Goal: Contribute content: Add original content to the website for others to see

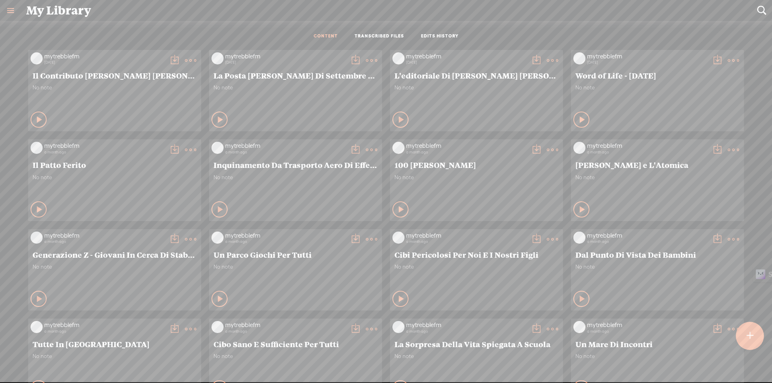
click at [747, 339] on t at bounding box center [750, 336] width 7 height 18
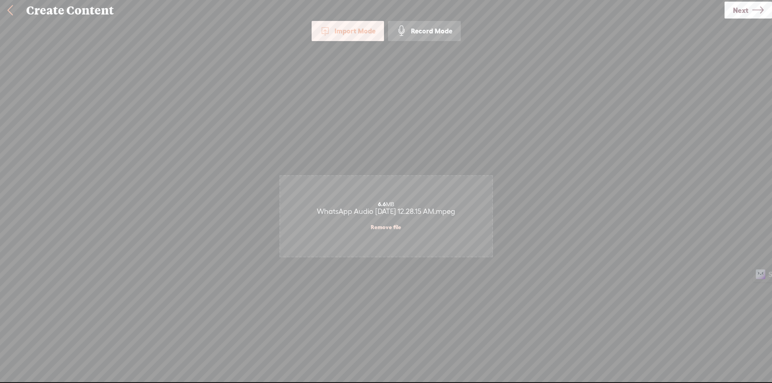
click at [748, 15] on span "Next" at bounding box center [740, 10] width 15 height 21
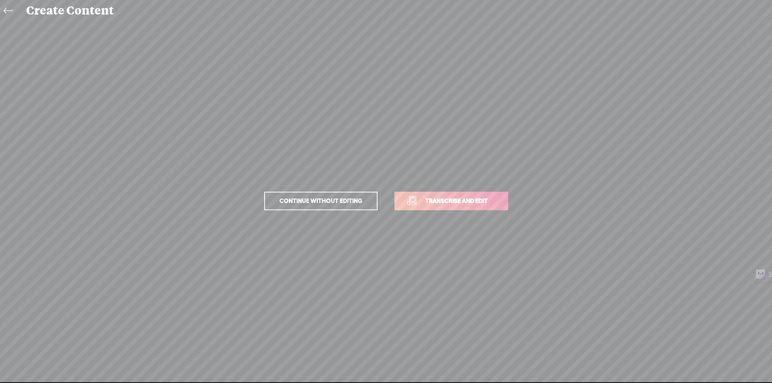
click at [490, 200] on span "Transcribe and edit" at bounding box center [456, 200] width 79 height 9
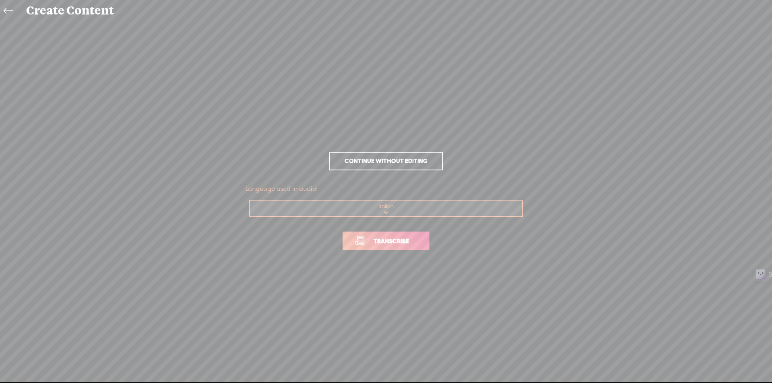
click at [395, 237] on span "Transcribe" at bounding box center [391, 240] width 52 height 9
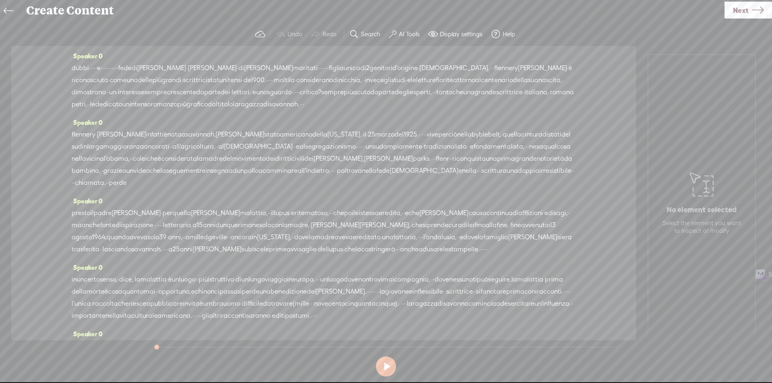
click at [412, 34] on label "AI Tools" at bounding box center [409, 34] width 21 height 8
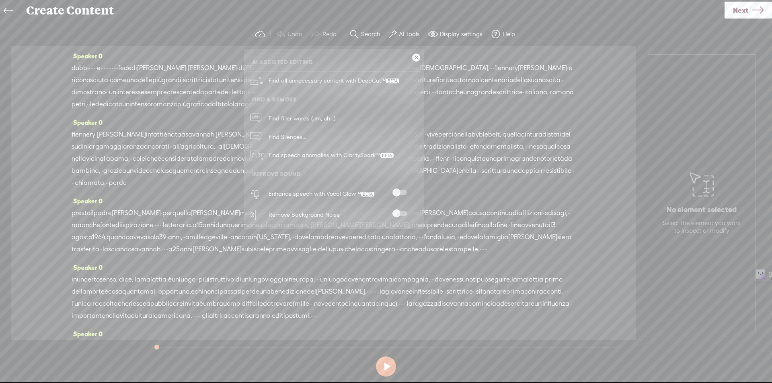
click at [401, 189] on span at bounding box center [400, 192] width 14 height 6
click at [401, 213] on span at bounding box center [400, 213] width 14 height 6
click at [418, 60] on link at bounding box center [416, 58] width 8 height 8
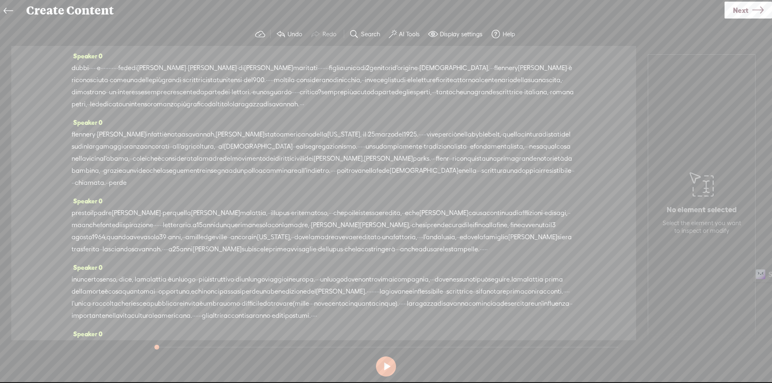
click at [74, 69] on span "dubbi" at bounding box center [80, 68] width 17 height 12
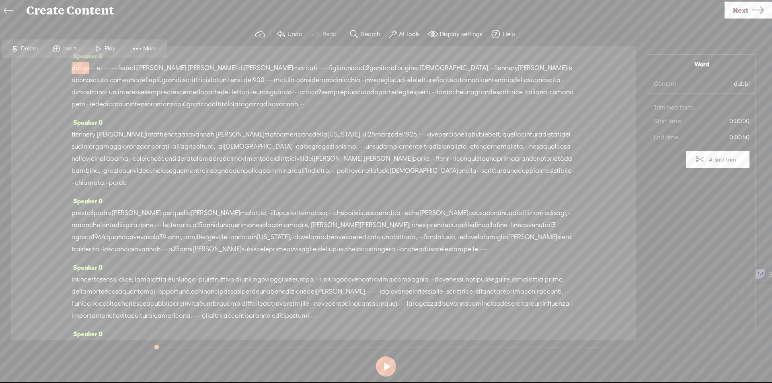
click at [70, 44] on span "Insert" at bounding box center [64, 48] width 40 height 14
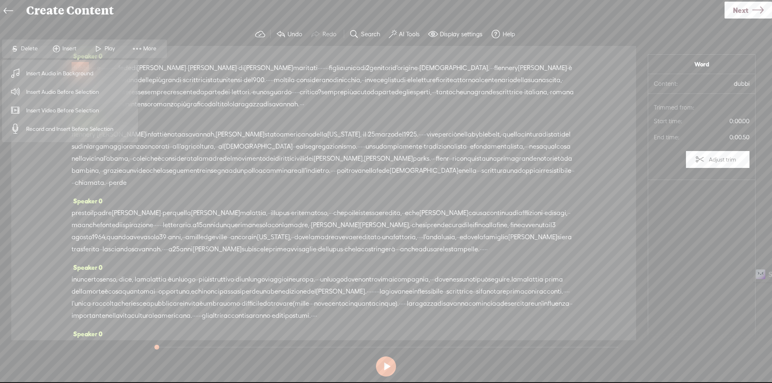
click at [65, 96] on span "Insert Audio Before Selection" at bounding box center [62, 92] width 105 height 18
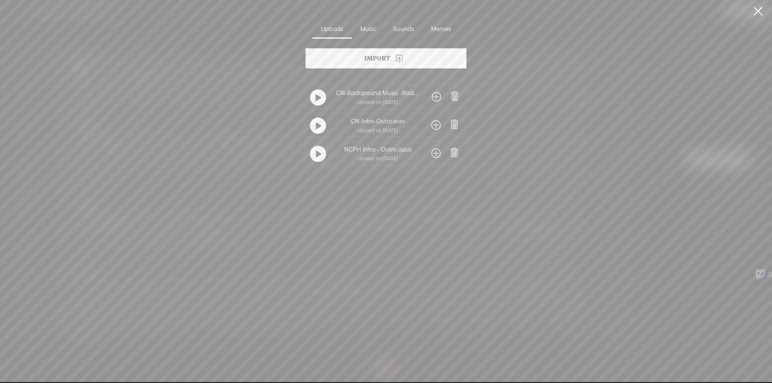
click at [434, 122] on span at bounding box center [436, 125] width 9 height 13
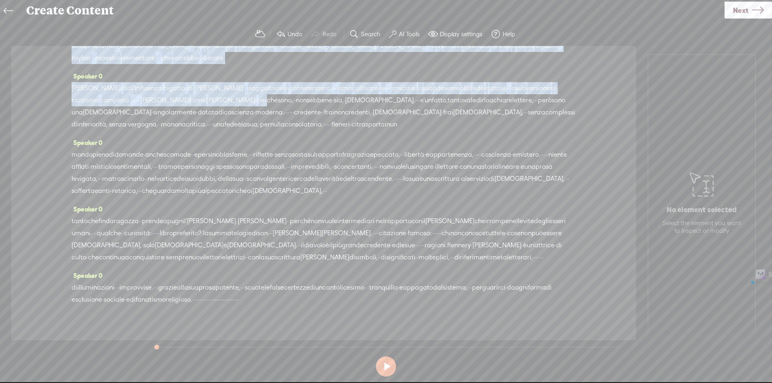
scroll to position [486, 0]
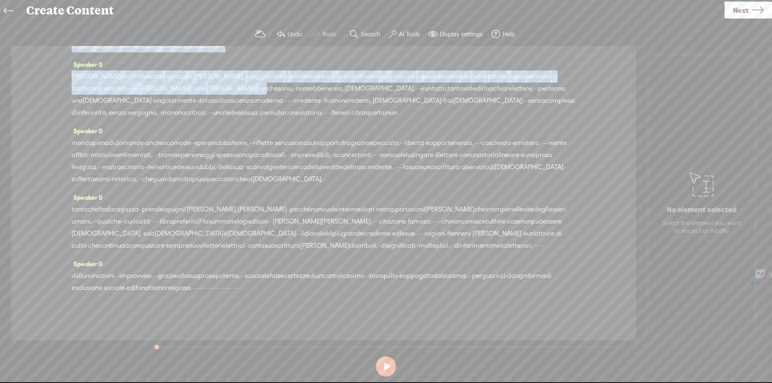
drag, startPoint x: 276, startPoint y: 68, endPoint x: 317, endPoint y: 290, distance: 226.2
click at [317, 290] on div "Speaker 0 [GEOGRAPHIC_DATA] · · · · · e · · · · · · · · · · · fede [PERSON_NAME…" at bounding box center [323, 193] width 625 height 294
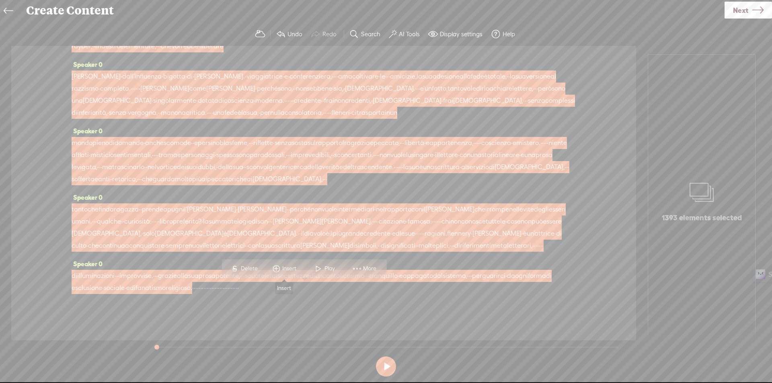
click at [294, 267] on span "Insert" at bounding box center [290, 268] width 16 height 8
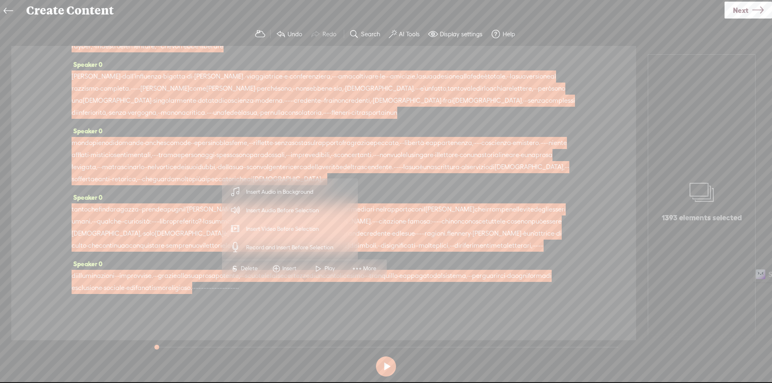
click at [296, 196] on span "Insert Audio in Background" at bounding box center [280, 192] width 99 height 18
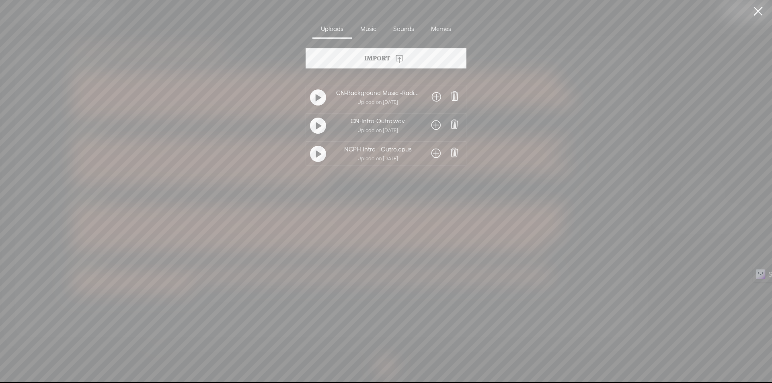
click at [432, 97] on span at bounding box center [436, 97] width 9 height 13
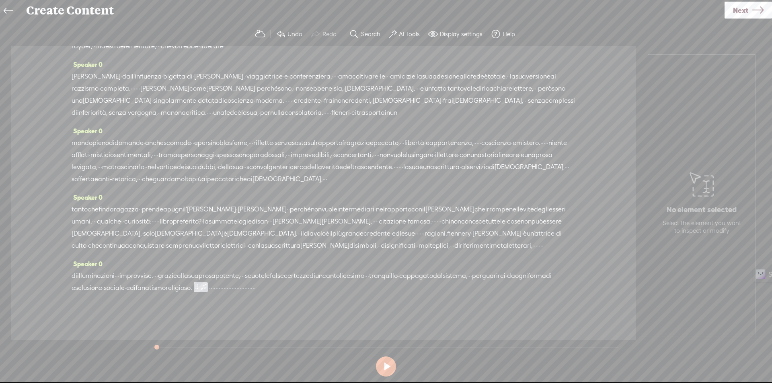
click at [217, 286] on span "·" at bounding box center [217, 288] width 2 height 12
click at [342, 266] on span "Insert" at bounding box center [342, 268] width 16 height 8
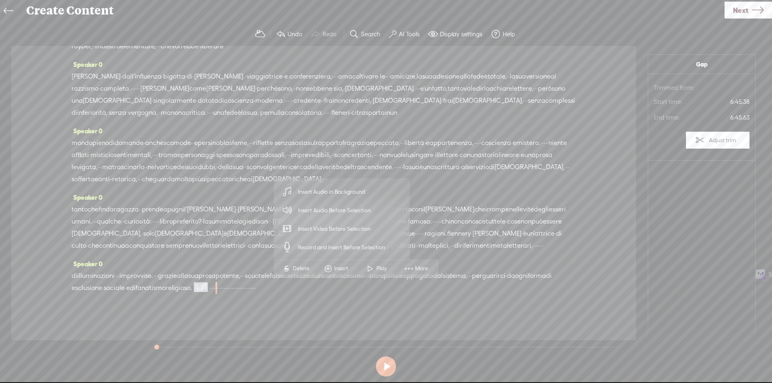
click at [345, 210] on span "Insert Audio Before Selection" at bounding box center [334, 210] width 105 height 18
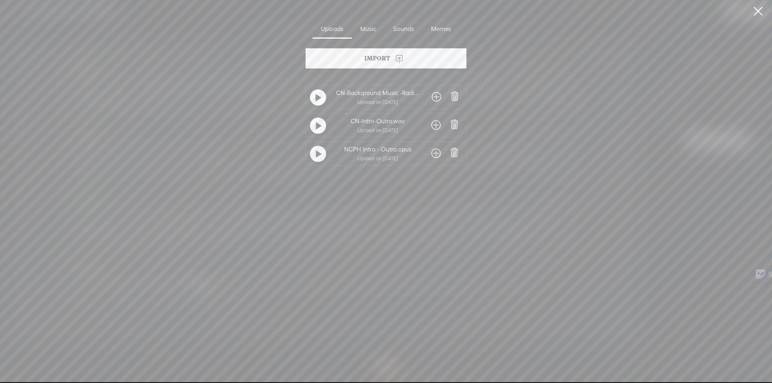
click at [432, 125] on span at bounding box center [436, 125] width 9 height 13
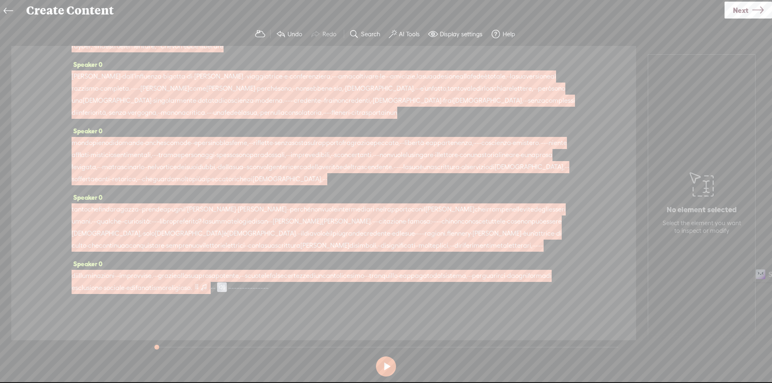
click at [200, 286] on span at bounding box center [197, 287] width 6 height 10
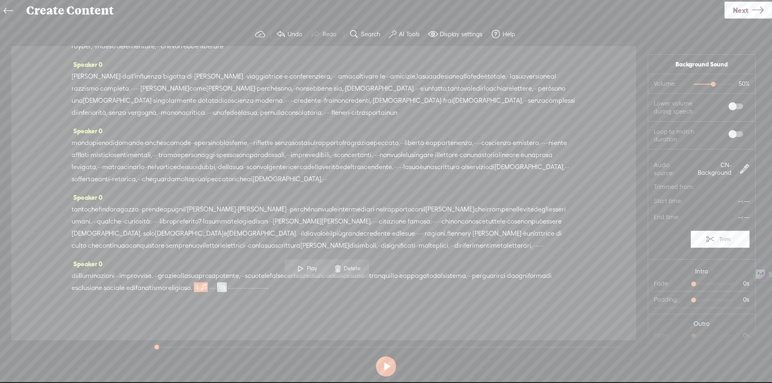
click at [705, 84] on div at bounding box center [714, 85] width 19 height 19
click at [696, 84] on div "22%" at bounding box center [713, 84] width 39 height 1
click at [694, 84] on div at bounding box center [701, 85] width 19 height 19
click at [730, 107] on span at bounding box center [736, 106] width 14 height 6
click at [729, 135] on span at bounding box center [736, 134] width 14 height 6
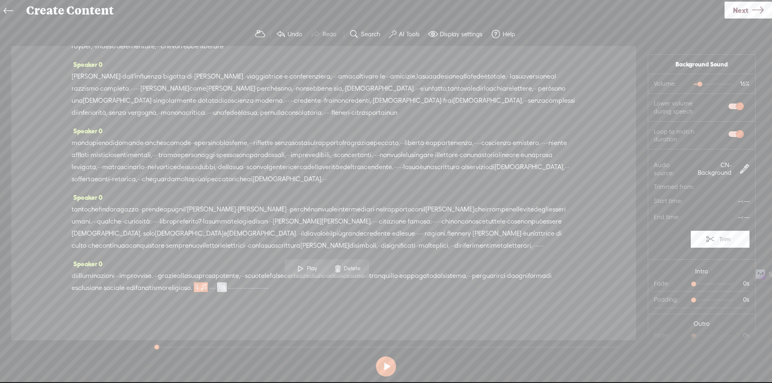
scroll to position [18, 0]
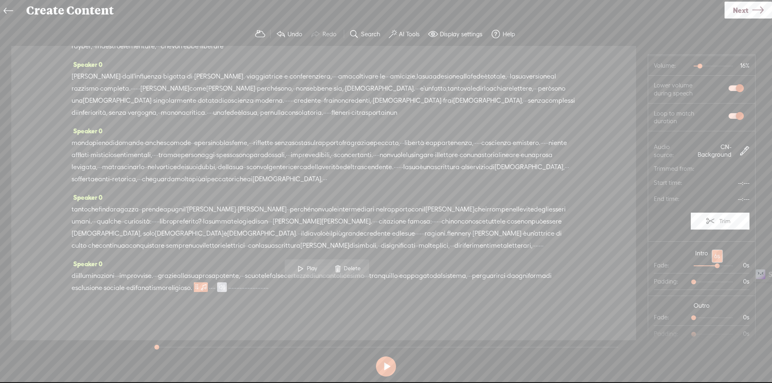
drag, startPoint x: 691, startPoint y: 264, endPoint x: 710, endPoint y: 268, distance: 19.7
click at [710, 268] on div at bounding box center [718, 266] width 19 height 19
drag, startPoint x: 692, startPoint y: 316, endPoint x: 709, endPoint y: 315, distance: 17.7
click at [709, 315] on div at bounding box center [718, 318] width 19 height 19
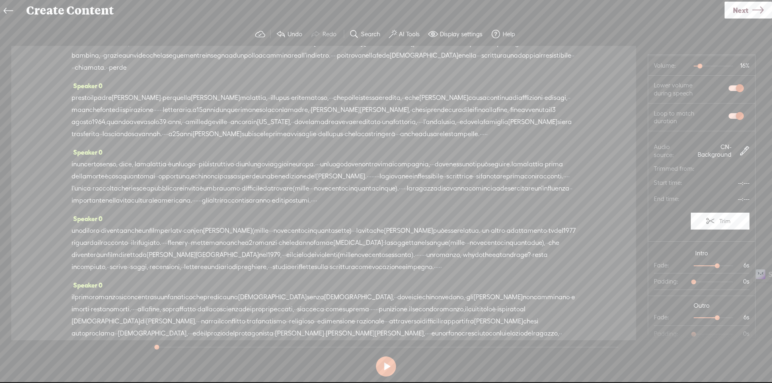
scroll to position [0, 0]
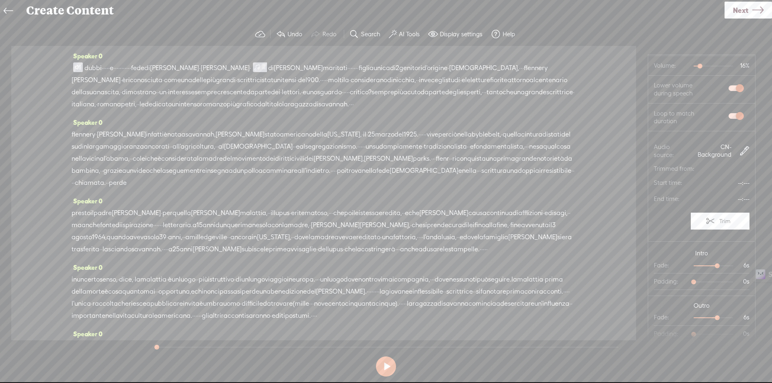
click at [74, 66] on span at bounding box center [78, 67] width 10 height 10
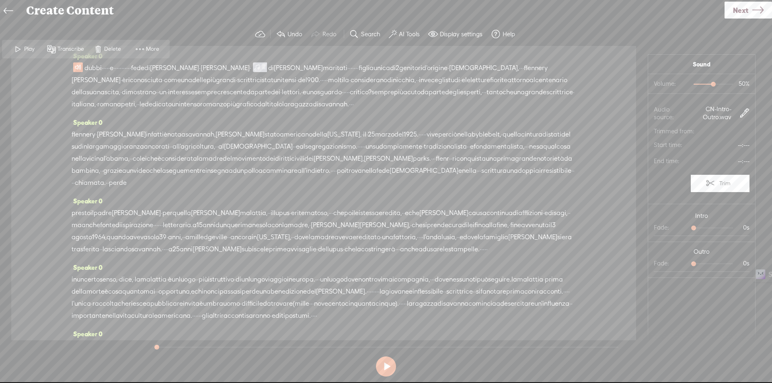
click at [21, 51] on span at bounding box center [18, 49] width 12 height 14
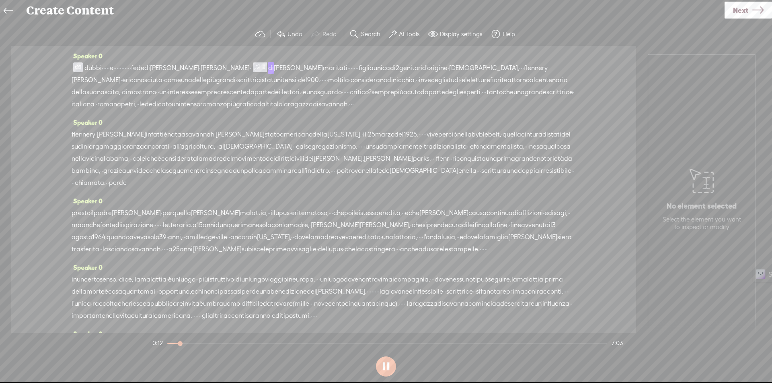
click at [77, 67] on span at bounding box center [78, 67] width 10 height 10
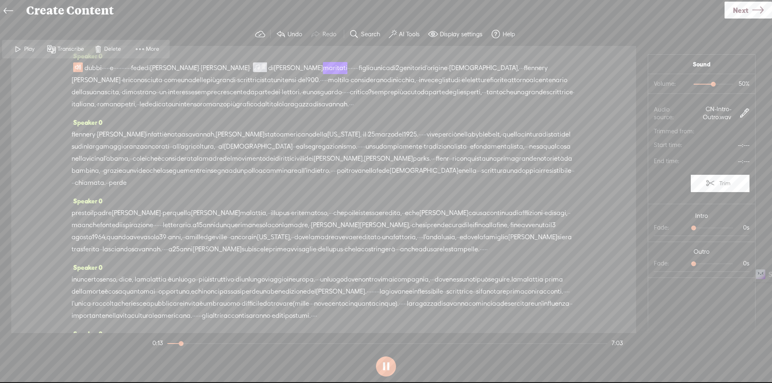
click at [29, 47] on span "Play" at bounding box center [30, 49] width 12 height 8
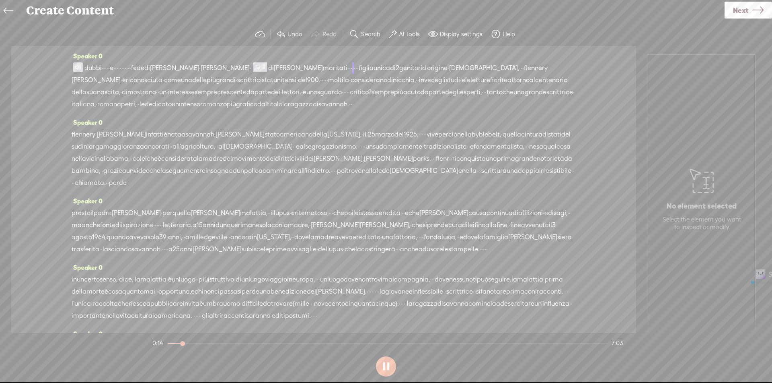
drag, startPoint x: 152, startPoint y: 68, endPoint x: 92, endPoint y: 67, distance: 60.0
click at [92, 67] on div "dubbi · · · · · e · · · · · · · · · · · fede [PERSON_NAME] · [PERSON_NAME] · di…" at bounding box center [324, 86] width 504 height 48
click at [43, 47] on span "Delete" at bounding box center [40, 49] width 19 height 8
click at [91, 67] on span "[S]" at bounding box center [88, 67] width 8 height 7
click at [94, 66] on span "·" at bounding box center [94, 68] width 2 height 12
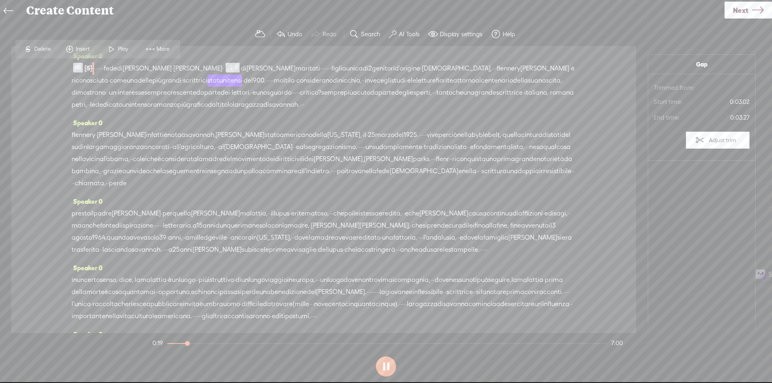
click at [124, 48] on span "Play" at bounding box center [124, 49] width 12 height 8
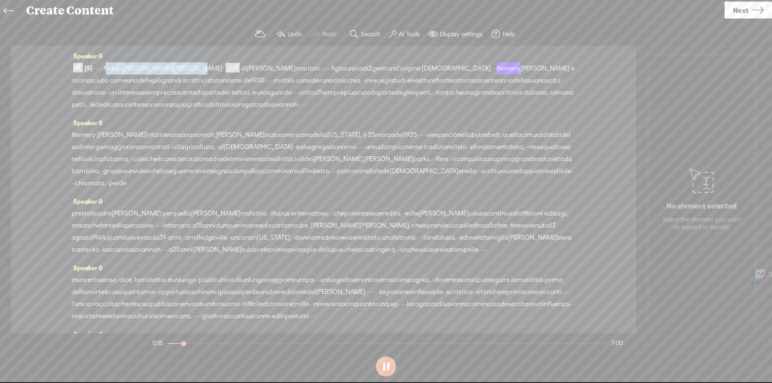
drag, startPoint x: 129, startPoint y: 68, endPoint x: 211, endPoint y: 68, distance: 82.1
click at [211, 68] on div "[S] dubbi · · · · · e · · · · · · · · · · · fede [PERSON_NAME] · [PERSON_NAME] …" at bounding box center [324, 86] width 504 height 49
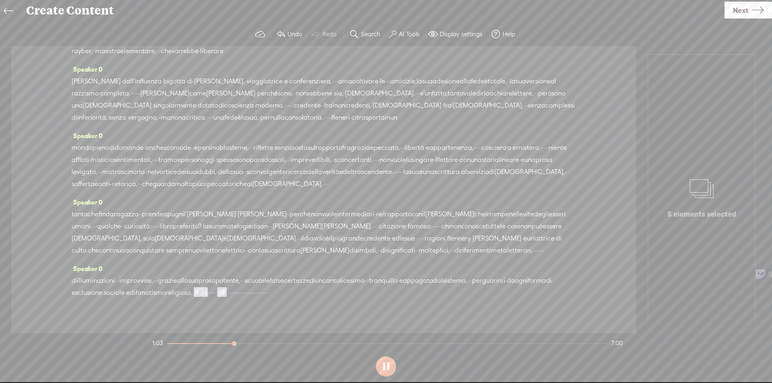
scroll to position [494, 0]
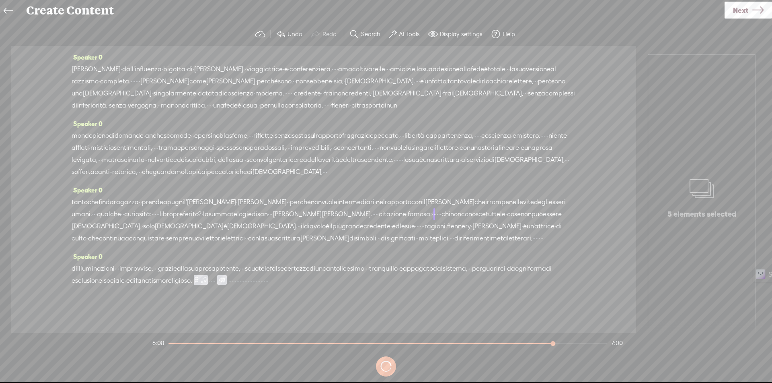
click at [252, 208] on span "summatelogie" at bounding box center [230, 214] width 43 height 12
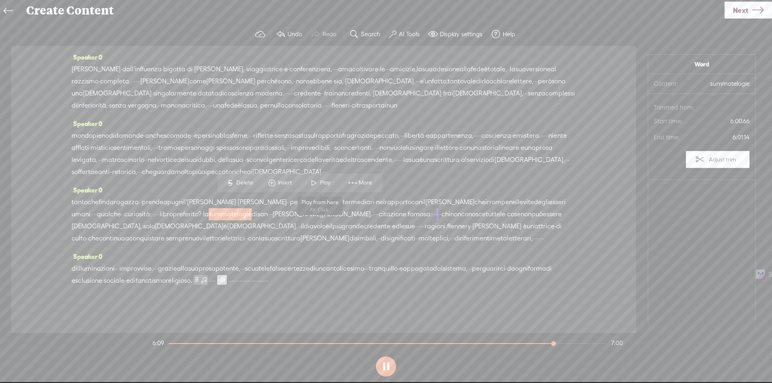
click at [320, 183] on span "Play" at bounding box center [326, 183] width 12 height 8
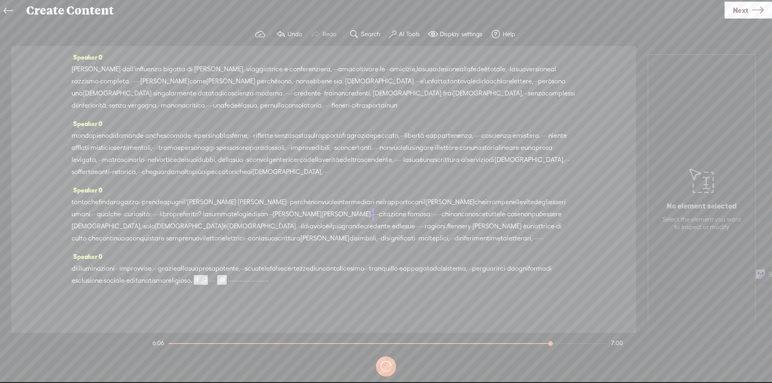
click at [268, 208] on span "san" at bounding box center [262, 214] width 10 height 12
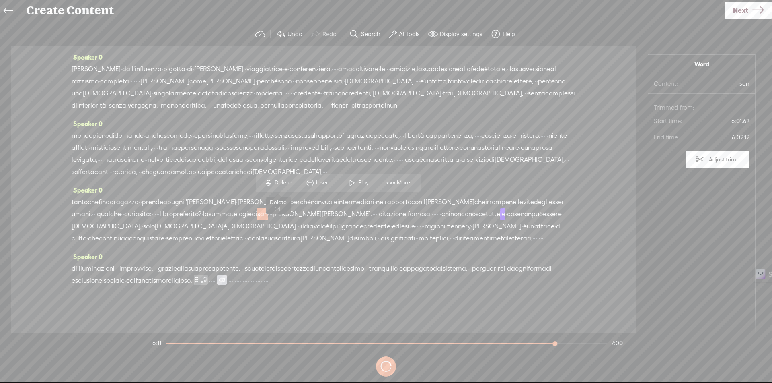
click at [285, 183] on span "Delete" at bounding box center [284, 183] width 19 height 8
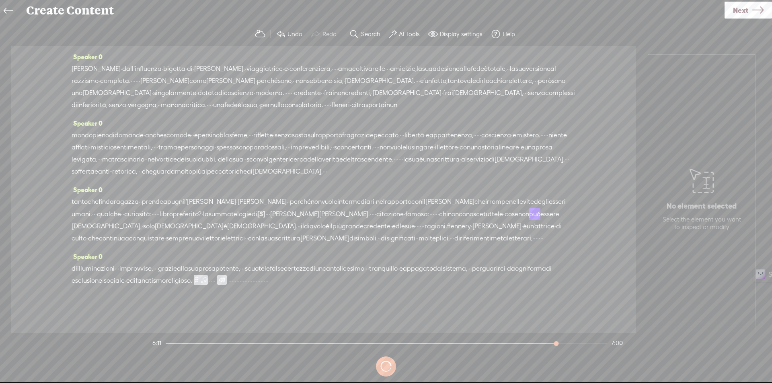
click at [267, 208] on span "·" at bounding box center [267, 214] width 2 height 12
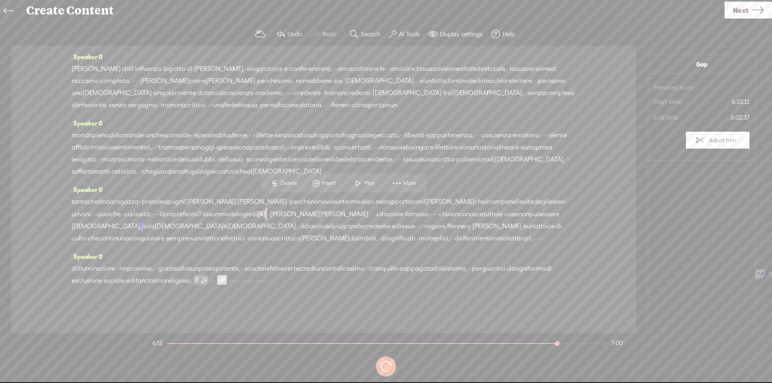
click at [284, 185] on span "Delete" at bounding box center [290, 183] width 19 height 8
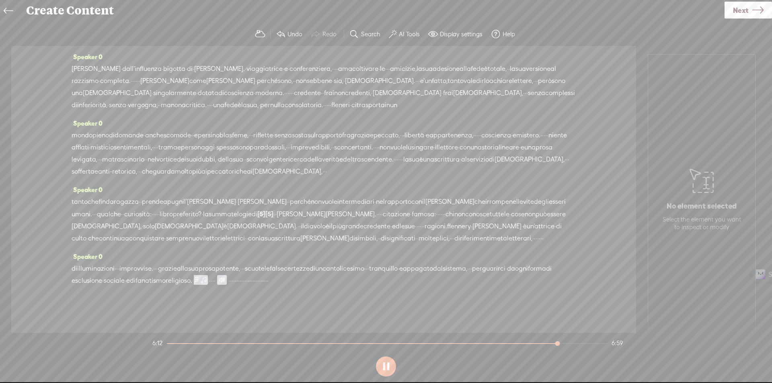
click at [252, 208] on span "summatelogie" at bounding box center [230, 214] width 43 height 12
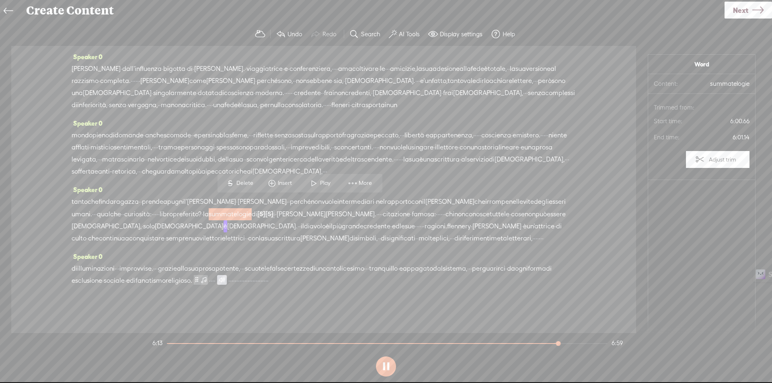
click at [316, 186] on span at bounding box center [314, 183] width 12 height 14
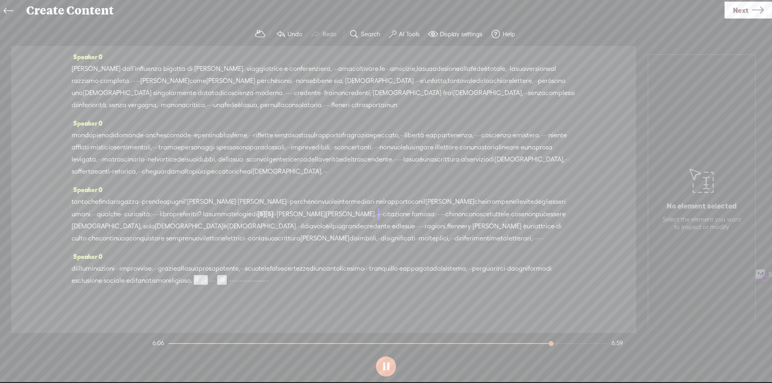
click at [546, 196] on span "degli" at bounding box center [541, 202] width 15 height 12
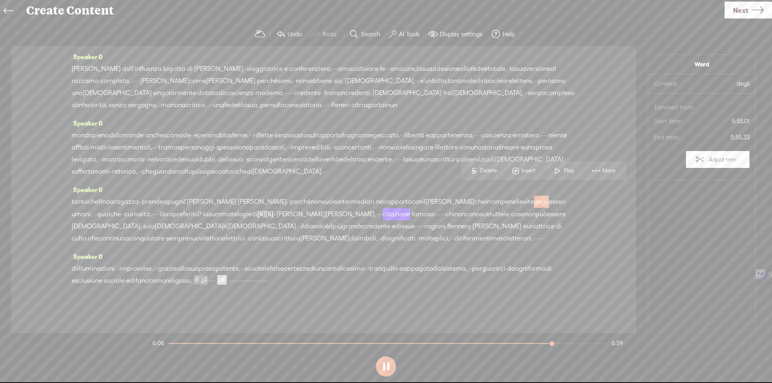
click at [560, 175] on span at bounding box center [558, 170] width 12 height 14
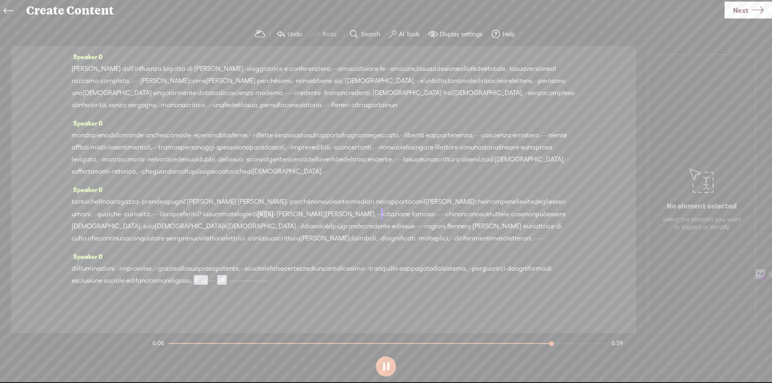
click at [275, 208] on span "·" at bounding box center [275, 214] width 2 height 12
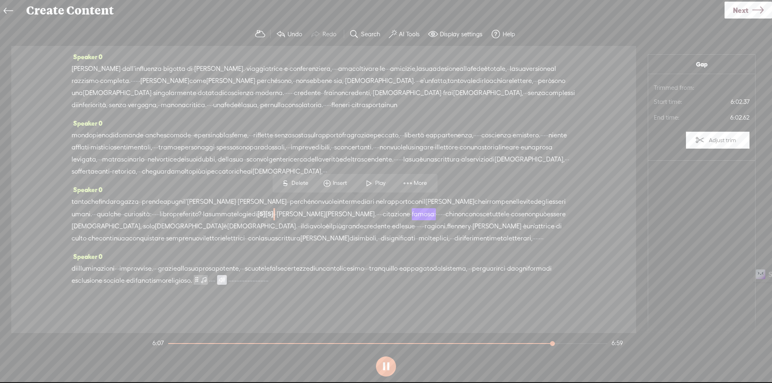
click at [274, 210] on span "[S]" at bounding box center [270, 213] width 8 height 7
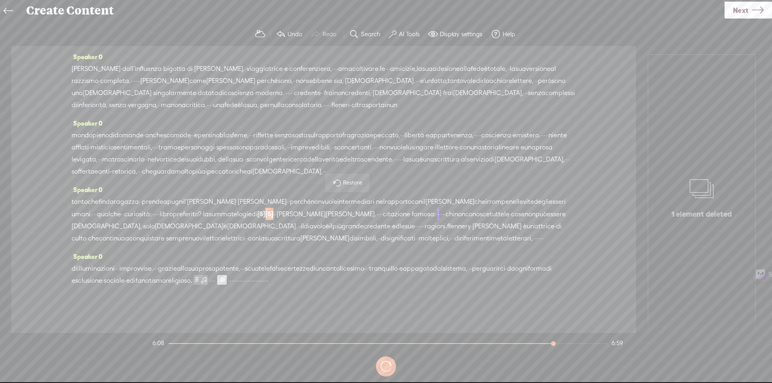
click at [348, 181] on span "Restore" at bounding box center [353, 183] width 21 height 8
click at [257, 208] on span "di" at bounding box center [255, 214] width 6 height 12
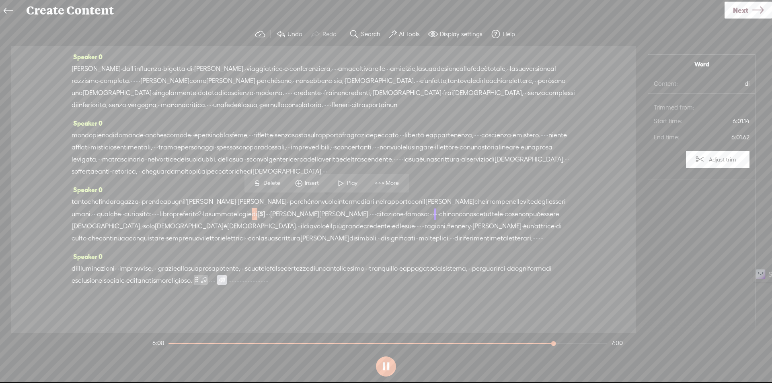
click at [266, 210] on span "[S]" at bounding box center [261, 213] width 8 height 7
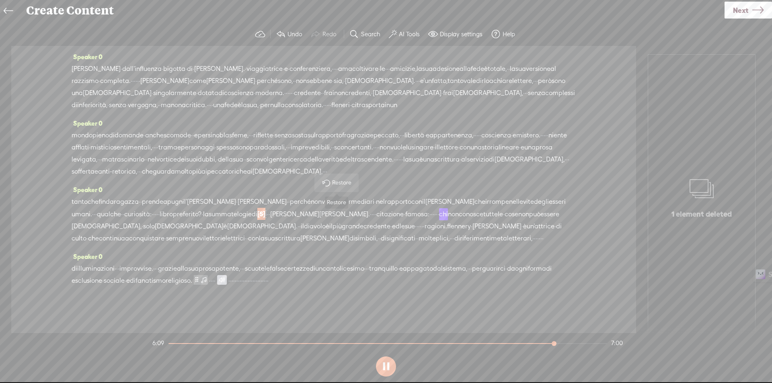
click at [336, 183] on span "Restore" at bounding box center [342, 183] width 21 height 8
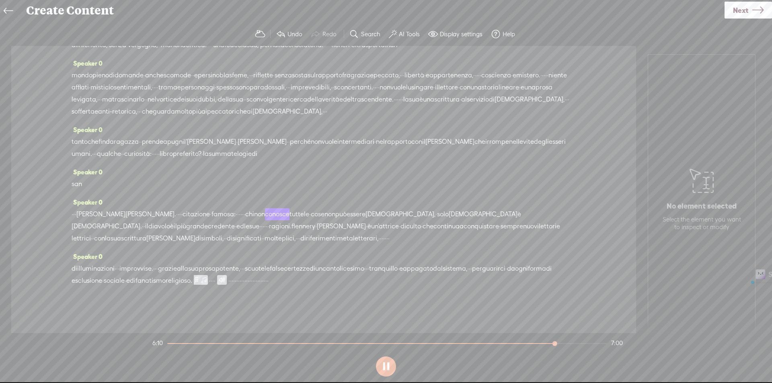
click at [486, 148] on span "irrompe" at bounding box center [498, 142] width 24 height 12
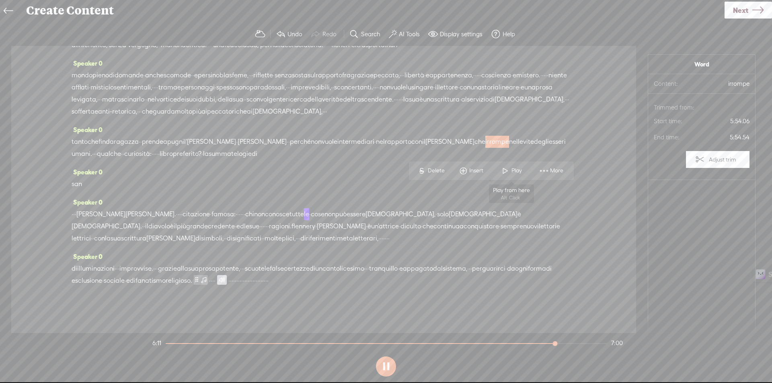
click at [514, 167] on span "Play" at bounding box center [518, 171] width 12 height 8
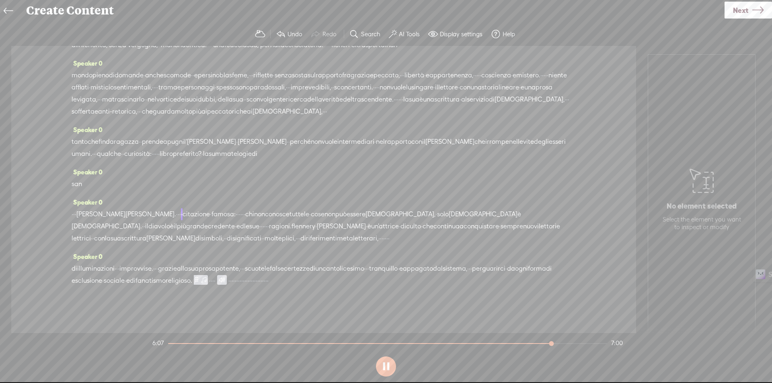
click at [74, 190] on span "san" at bounding box center [77, 184] width 10 height 12
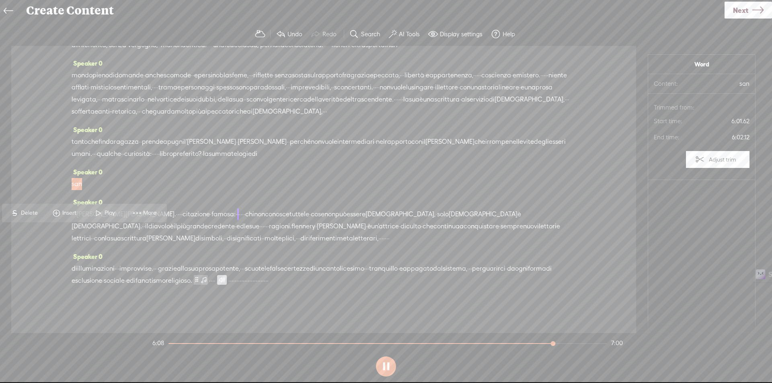
click at [152, 160] on span "curiosità:" at bounding box center [137, 154] width 27 height 12
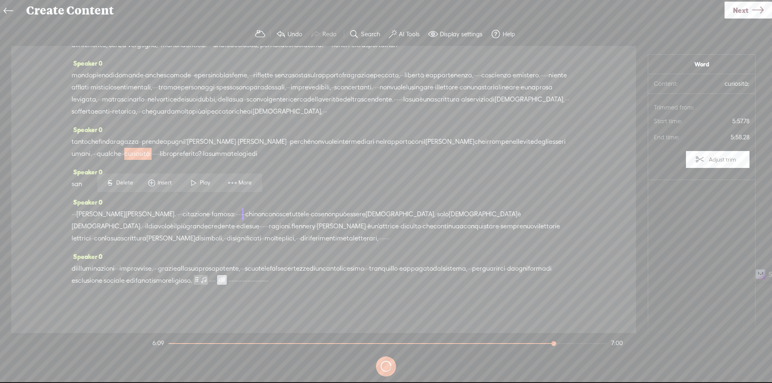
click at [196, 185] on span at bounding box center [194, 182] width 12 height 14
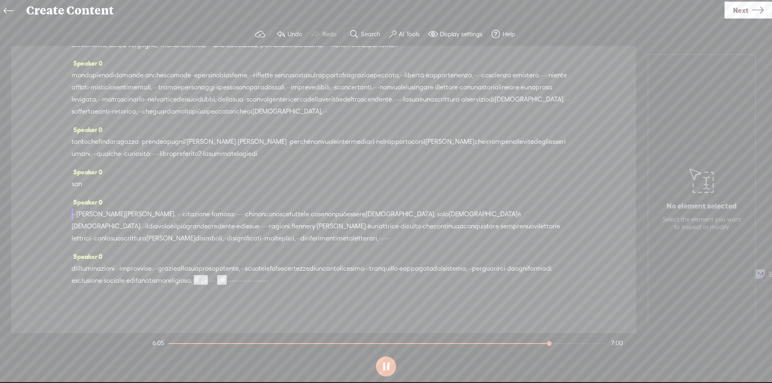
click at [389, 364] on section at bounding box center [386, 366] width 471 height 27
click at [75, 220] on span "·" at bounding box center [74, 214] width 2 height 12
click at [35, 243] on span "Delete" at bounding box center [30, 243] width 19 height 8
click at [83, 220] on span "·" at bounding box center [82, 214] width 2 height 12
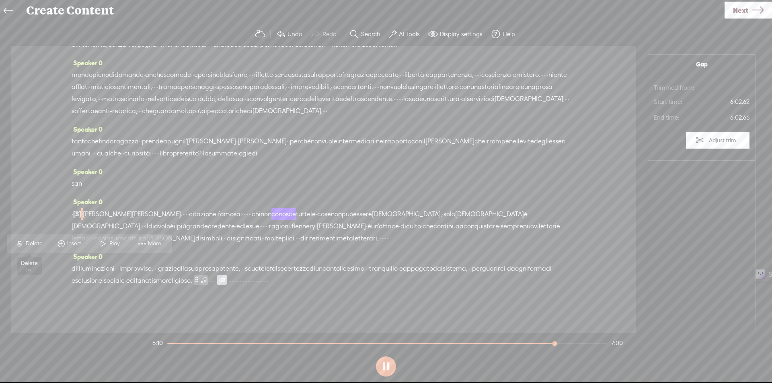
click at [25, 242] on span "S" at bounding box center [20, 243] width 12 height 14
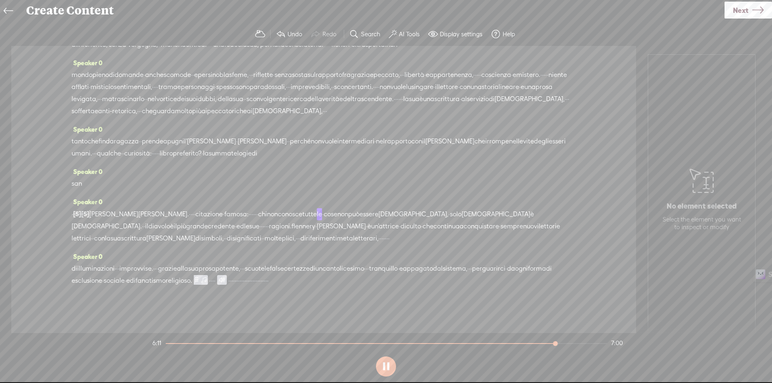
click at [252, 159] on span "summatelogie" at bounding box center [230, 153] width 43 height 12
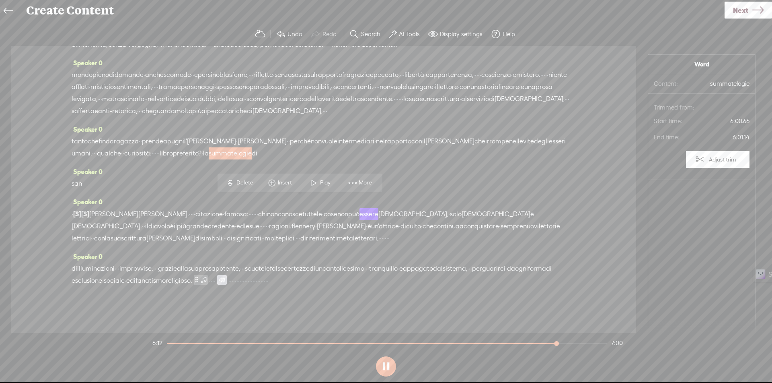
click at [152, 159] on span "curiosità:" at bounding box center [137, 153] width 27 height 12
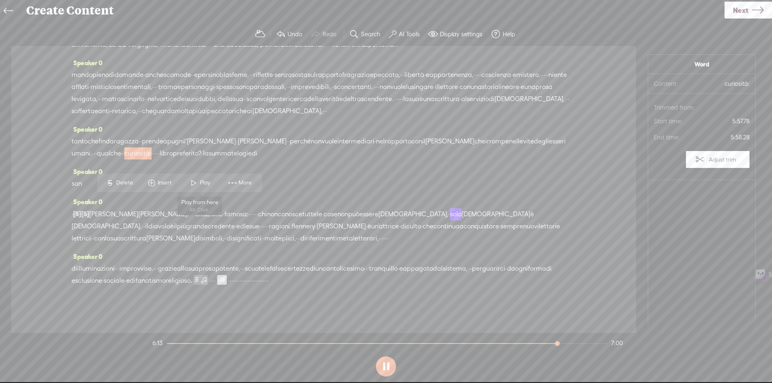
click at [209, 189] on span "Play" at bounding box center [200, 182] width 40 height 14
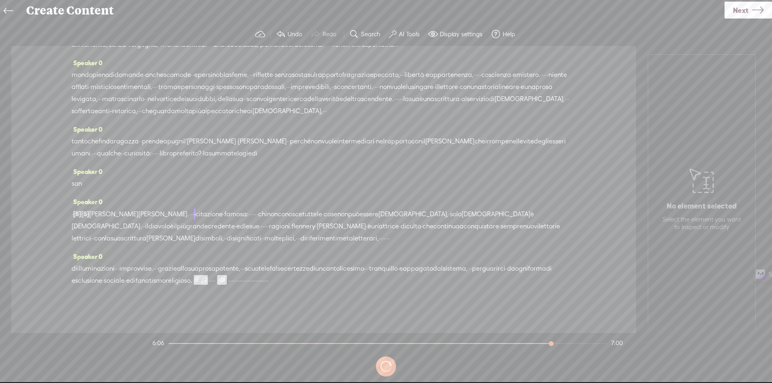
click at [73, 220] on span "·" at bounding box center [73, 214] width 2 height 12
click at [18, 240] on span "S" at bounding box center [15, 243] width 12 height 14
click at [121, 159] on span "qualche" at bounding box center [109, 153] width 24 height 12
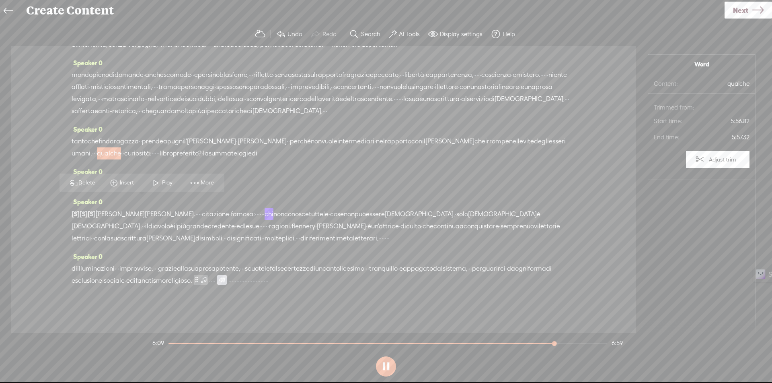
click at [152, 159] on span "curiosità:" at bounding box center [137, 153] width 27 height 12
click at [203, 179] on span "Play" at bounding box center [206, 183] width 12 height 8
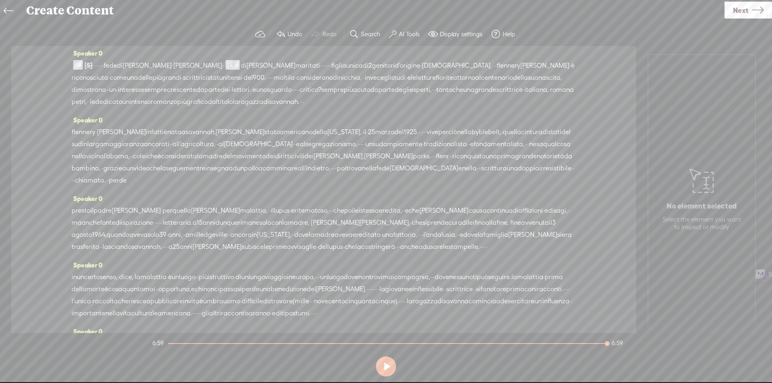
scroll to position [0, 0]
click at [758, 14] on icon at bounding box center [758, 10] width 11 height 21
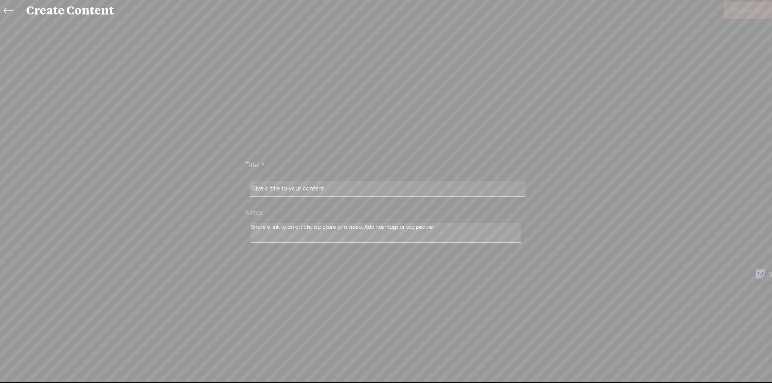
click at [449, 185] on input "text" at bounding box center [388, 189] width 276 height 16
paste input "Dubbi E Fede Di [PERSON_NAME]"
type input "Dubbi E Fede Di [PERSON_NAME]"
click at [759, 12] on icon at bounding box center [759, 10] width 7 height 21
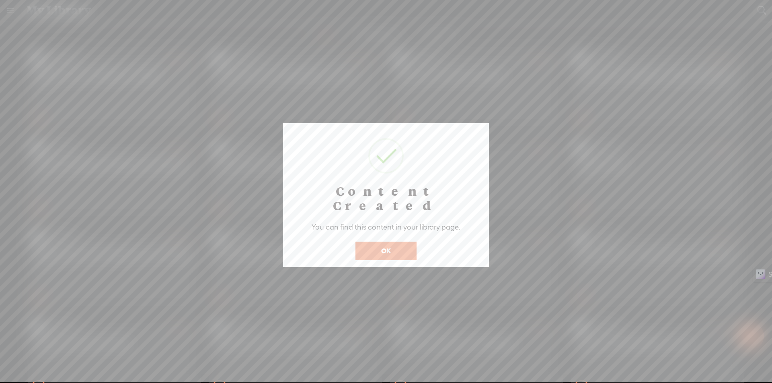
click at [389, 241] on button "OK" at bounding box center [386, 250] width 61 height 19
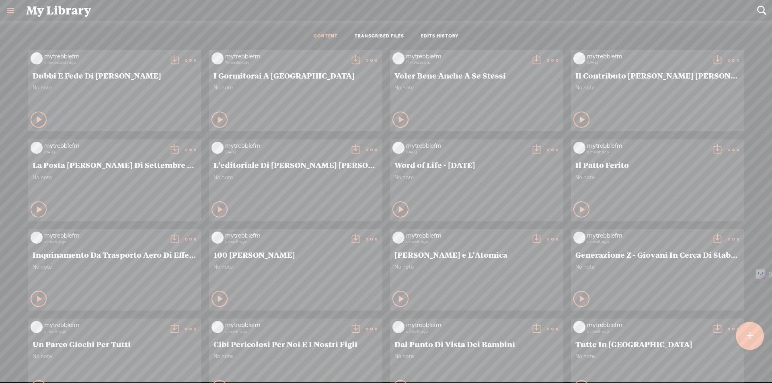
click at [169, 61] on t at bounding box center [174, 60] width 11 height 11
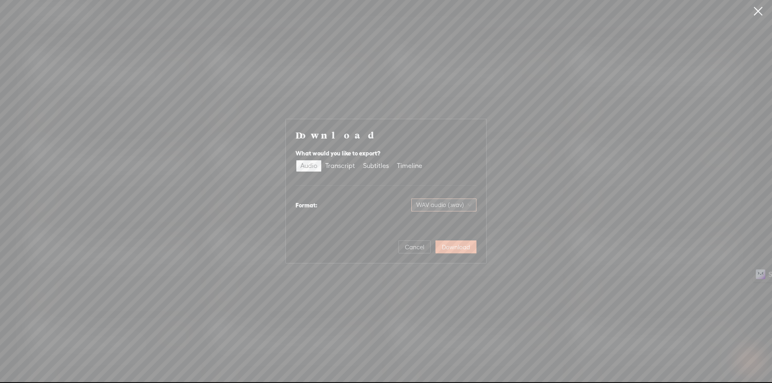
click at [453, 206] on span "WAV audio (.wav)" at bounding box center [444, 205] width 56 height 12
click at [445, 224] on div "MP3 audio (.mp3)" at bounding box center [438, 222] width 66 height 8
click at [448, 246] on span "Download" at bounding box center [456, 247] width 28 height 8
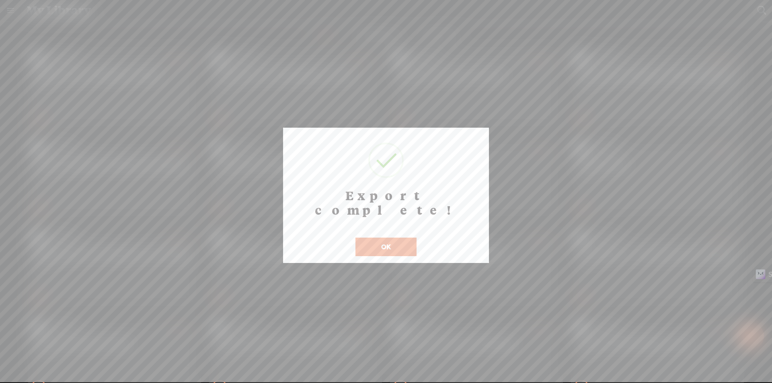
click at [379, 244] on div "Export complete! ! Not valid! Cancel OK" at bounding box center [386, 195] width 206 height 135
click at [381, 237] on button "OK" at bounding box center [386, 246] width 61 height 19
